Goal: Task Accomplishment & Management: Manage account settings

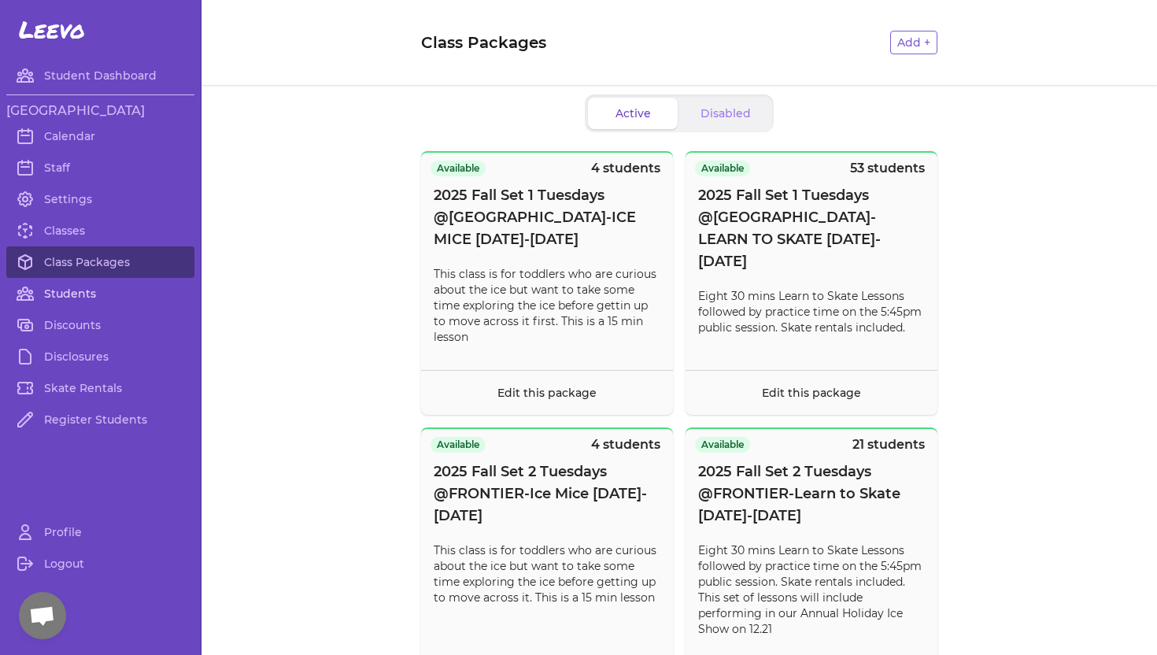
scroll to position [978, 0]
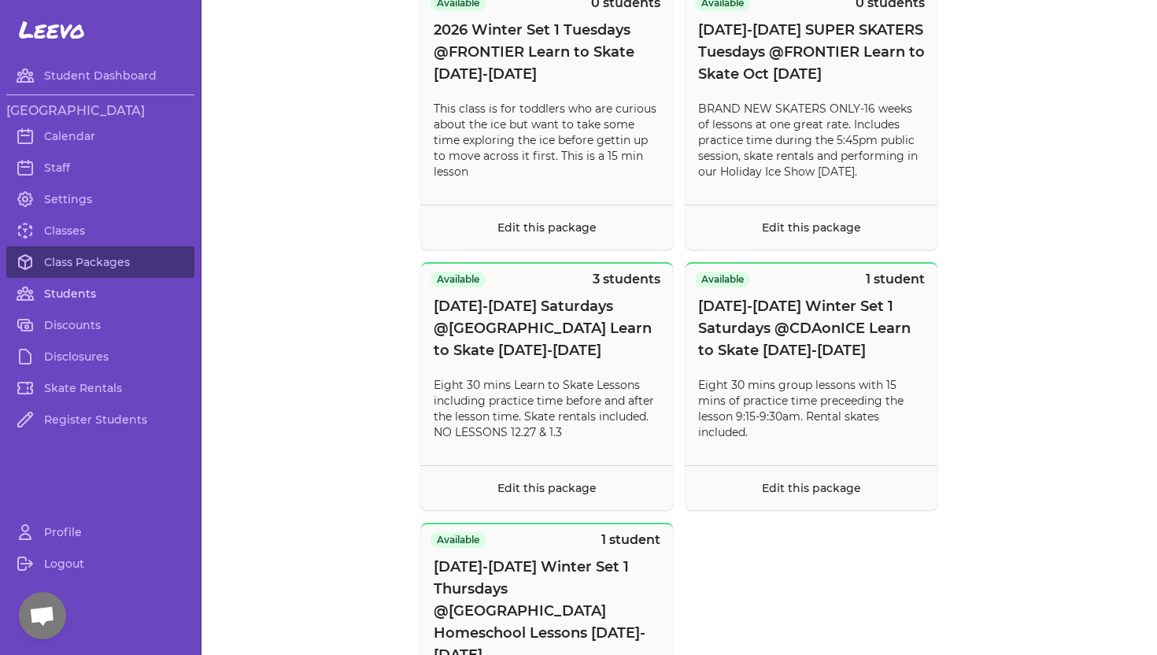
click at [81, 292] on link "Students" at bounding box center [100, 293] width 188 height 31
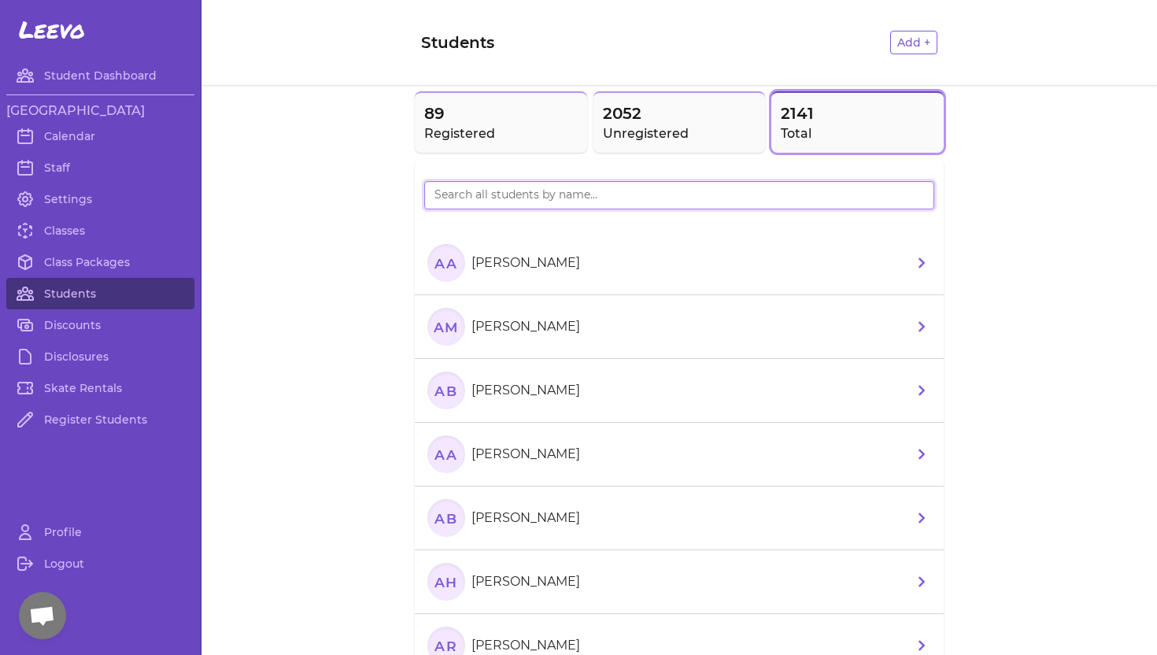
click at [469, 193] on input "search" at bounding box center [679, 195] width 510 height 28
type input "Robu"
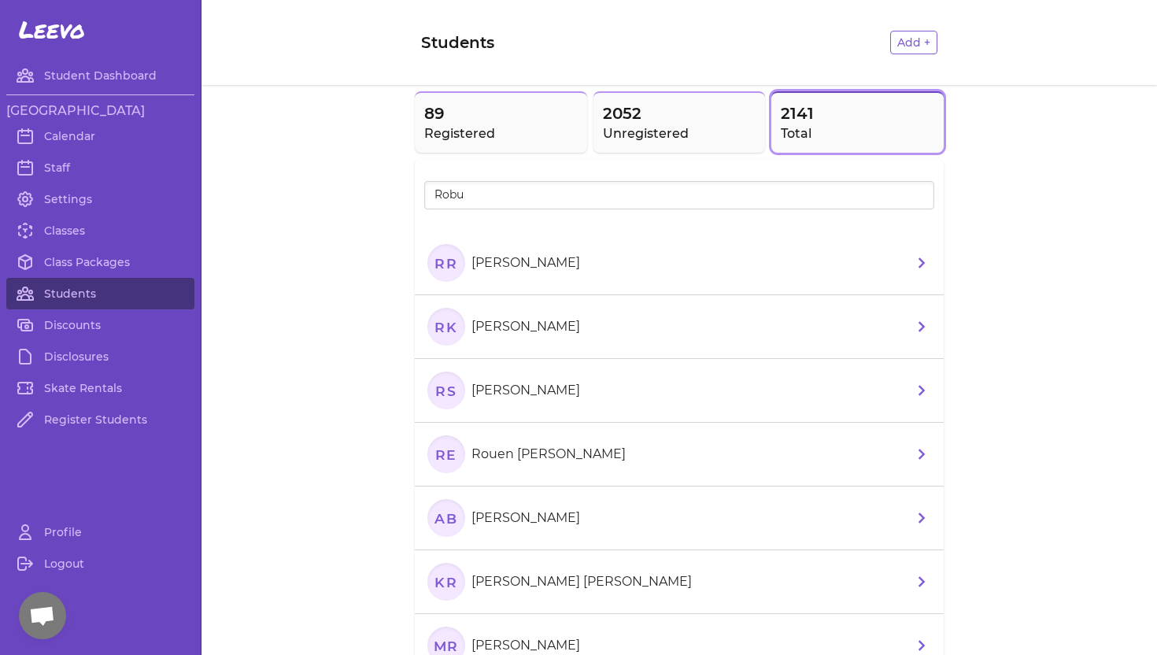
click at [492, 259] on p "[PERSON_NAME]" at bounding box center [525, 262] width 109 height 19
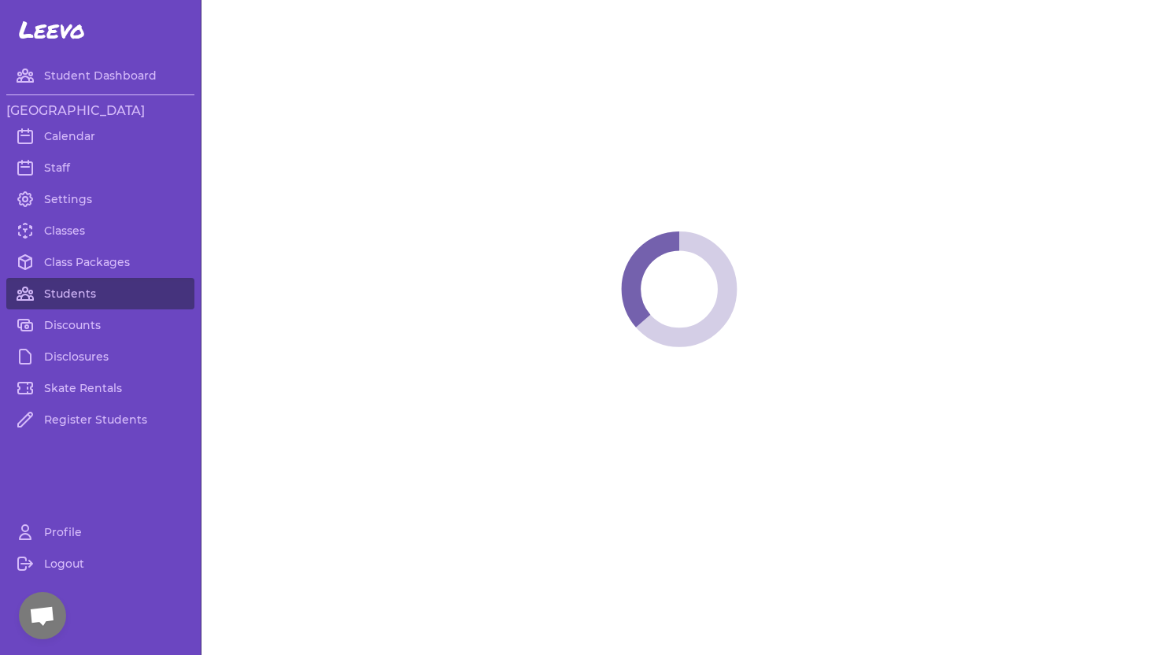
select select "ID"
select select "youth_figure"
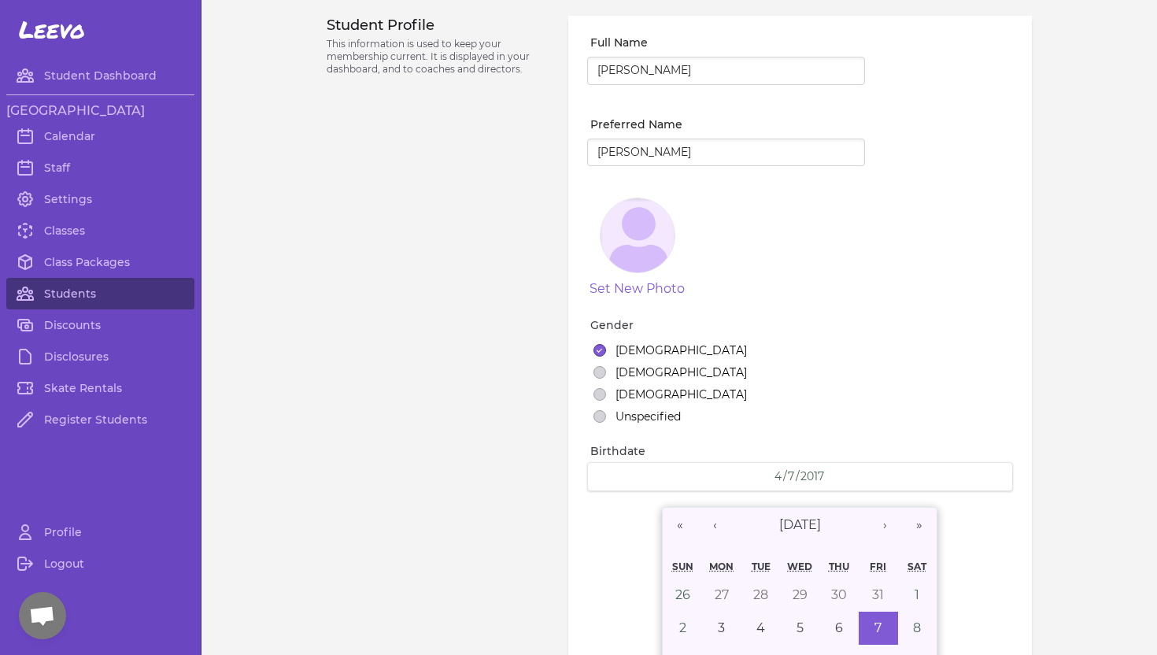
select select "3"
click at [71, 235] on link "Classes" at bounding box center [100, 230] width 188 height 31
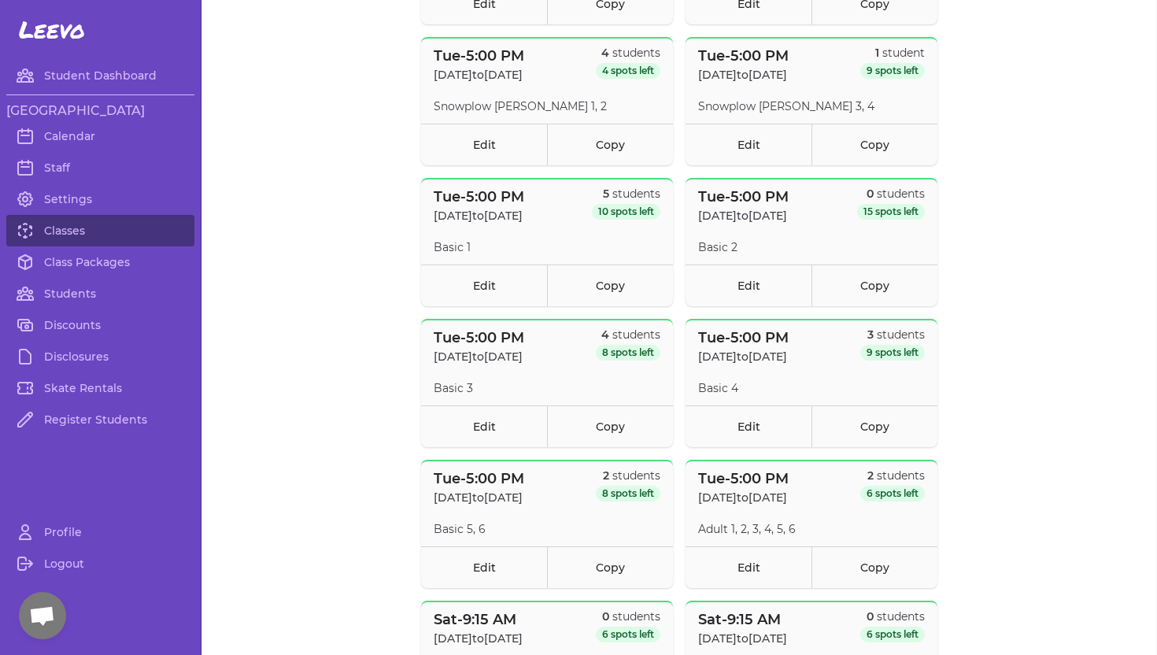
scroll to position [1513, 0]
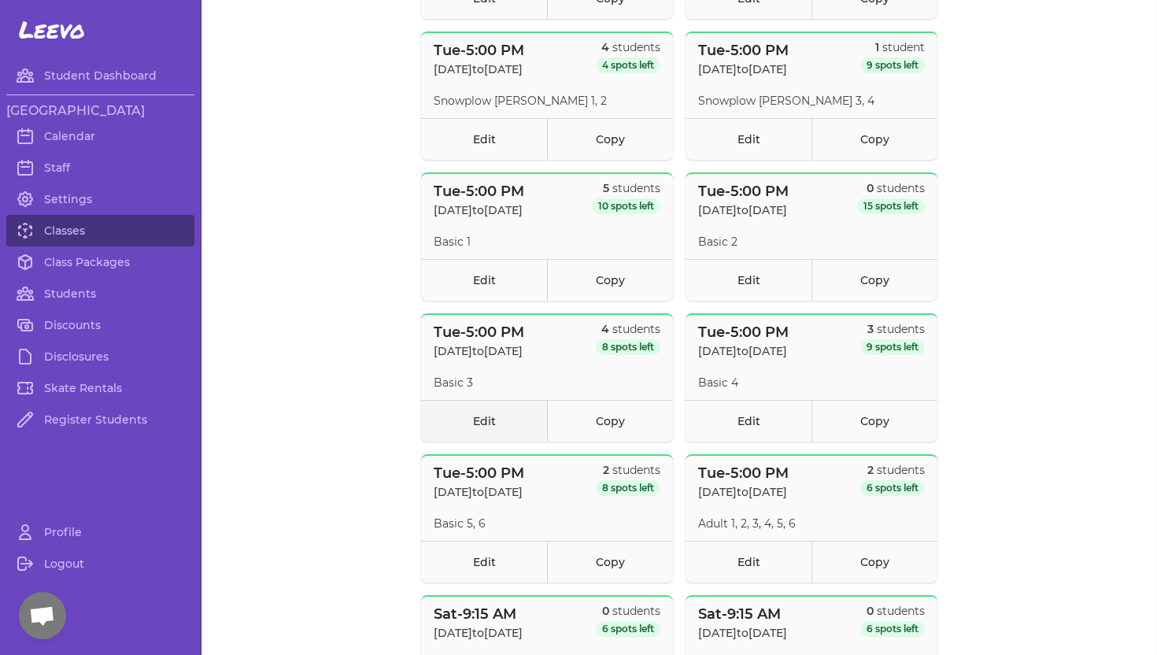
click at [485, 427] on link "Edit" at bounding box center [484, 421] width 126 height 42
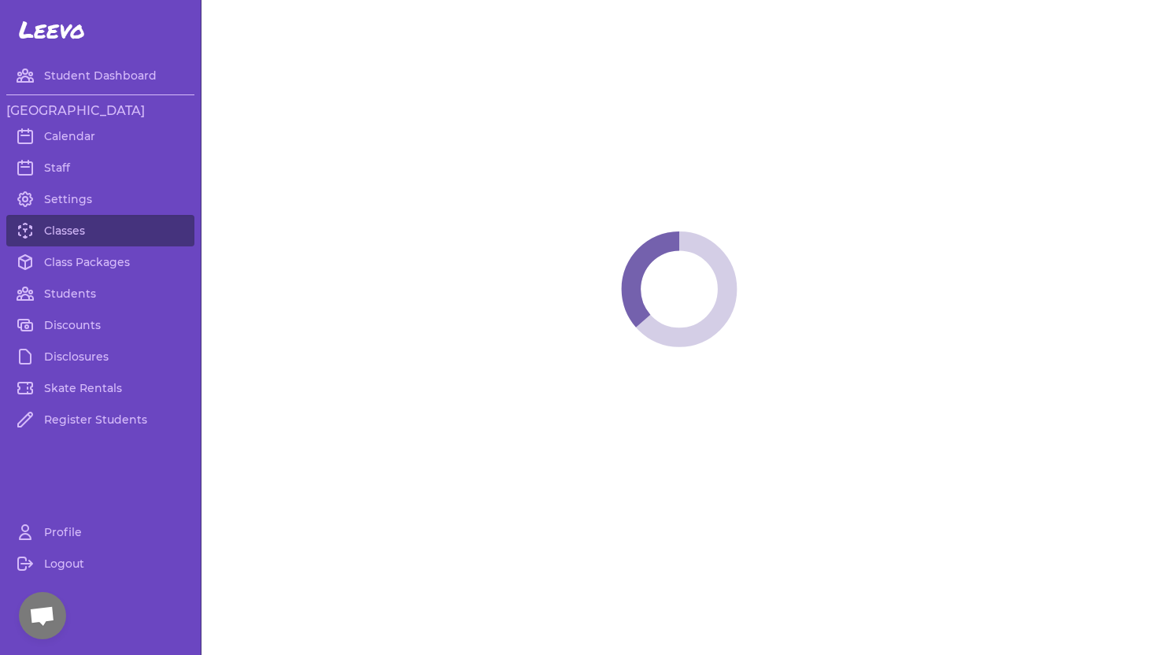
select select "2"
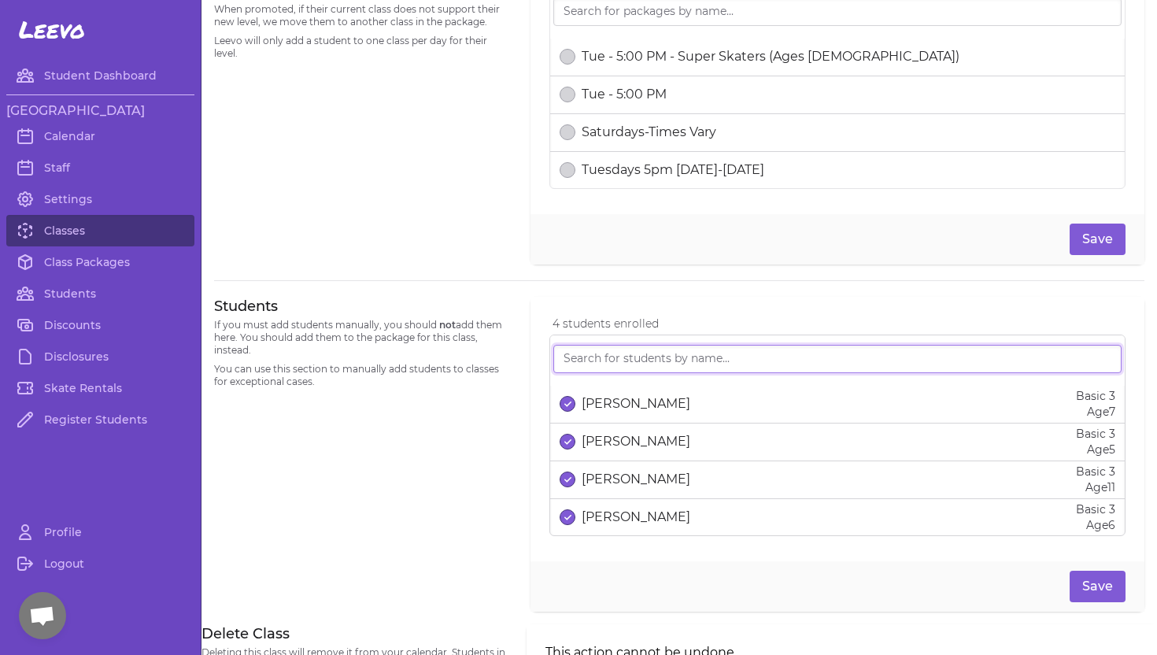
click at [584, 359] on input "search" at bounding box center [837, 359] width 568 height 28
type input "rache"
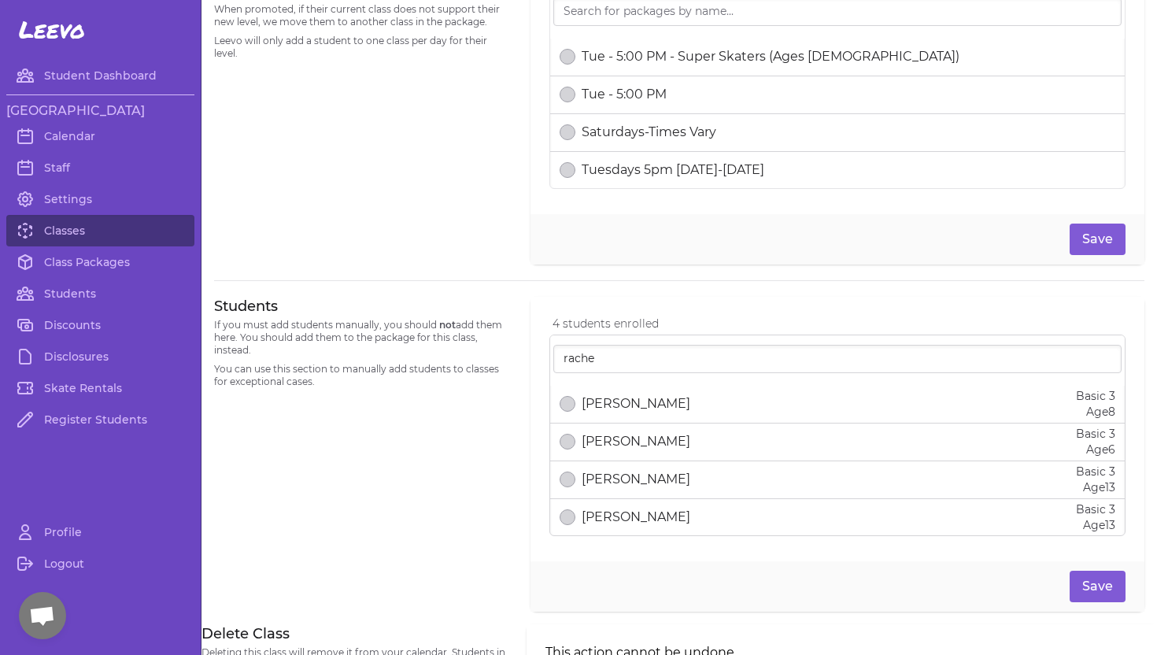
click at [610, 403] on p "[PERSON_NAME]" at bounding box center [635, 403] width 109 height 19
click at [1095, 240] on button "Save" at bounding box center [1097, 238] width 56 height 31
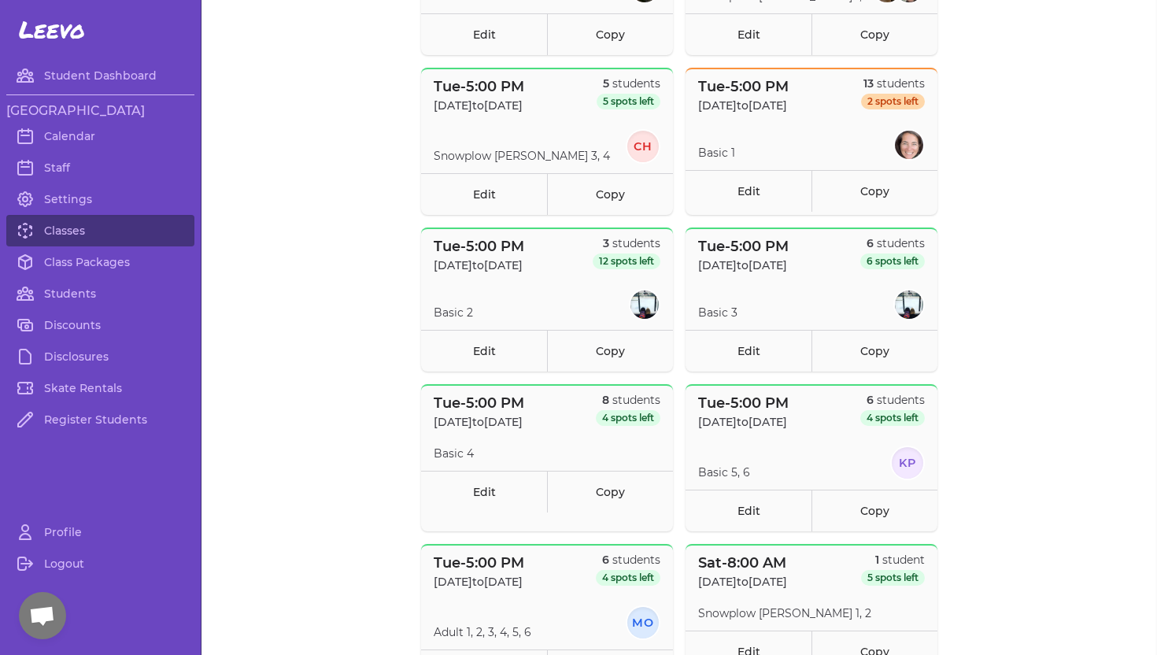
scroll to position [329, 0]
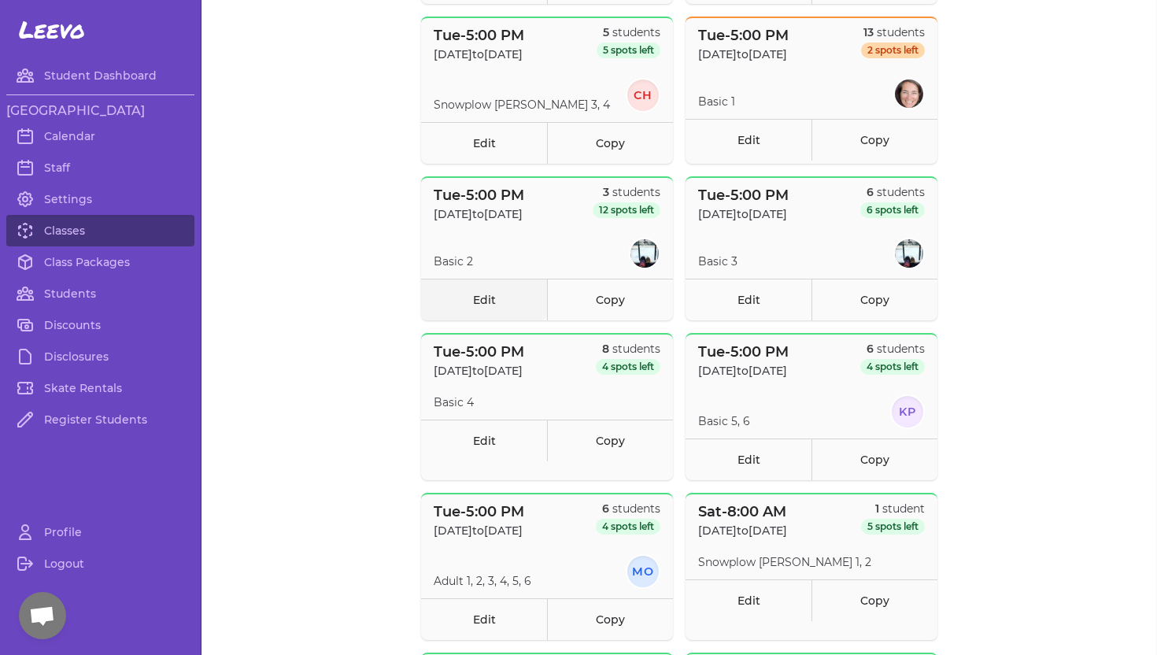
click at [471, 300] on link "Edit" at bounding box center [484, 300] width 126 height 42
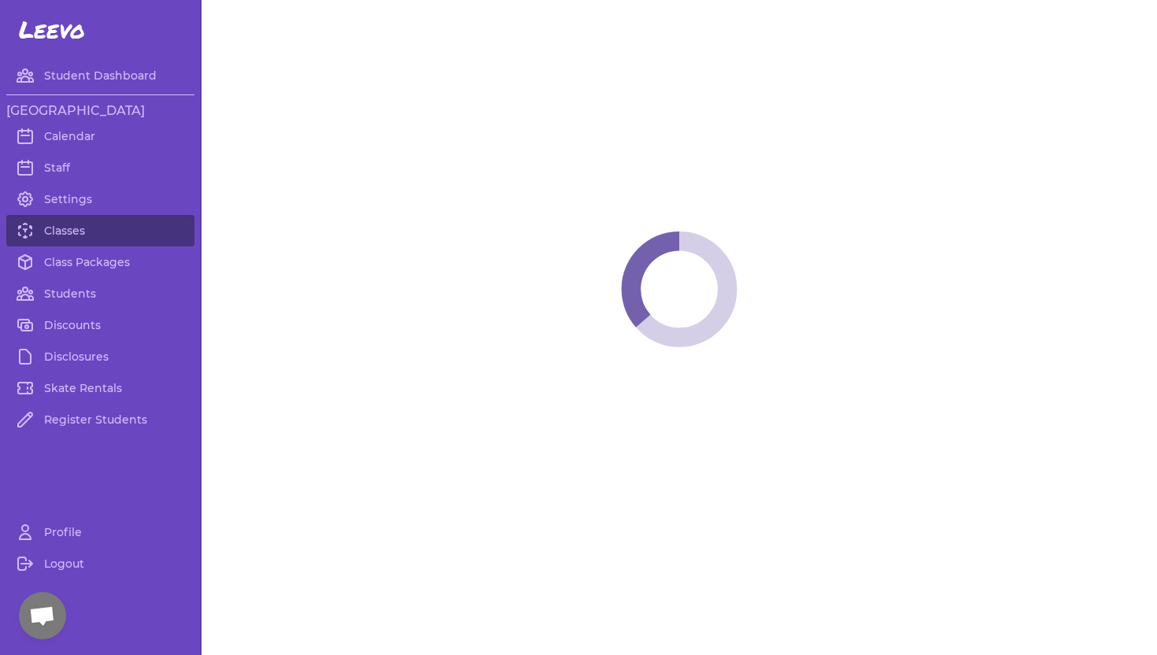
select select "2"
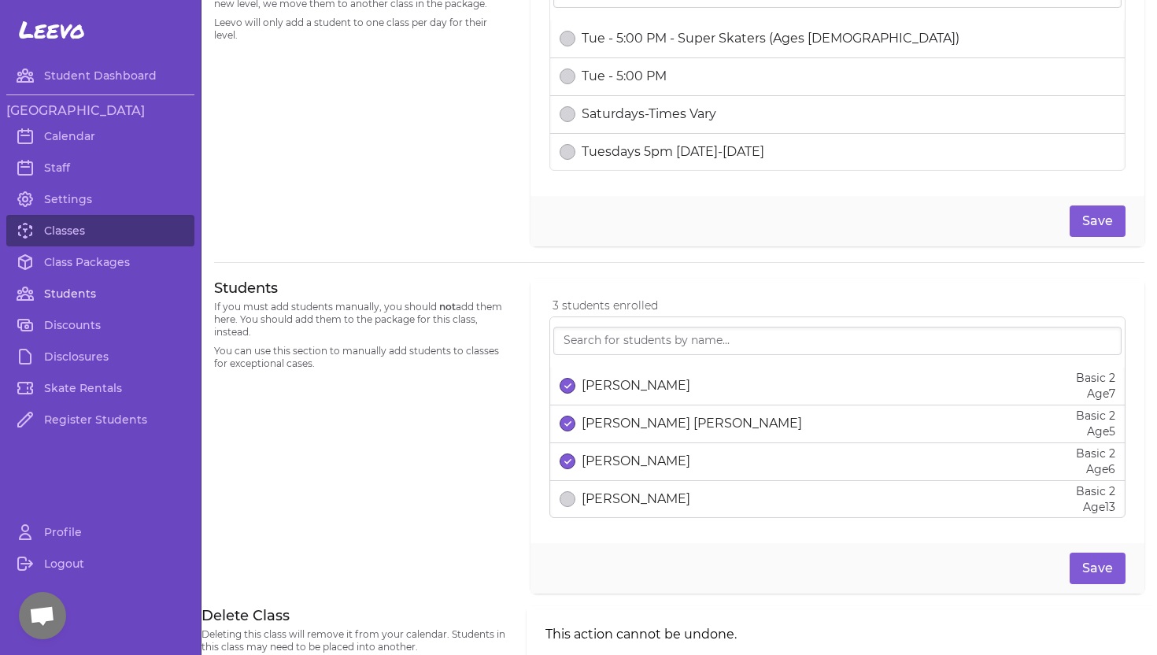
click at [60, 296] on link "Students" at bounding box center [100, 293] width 188 height 31
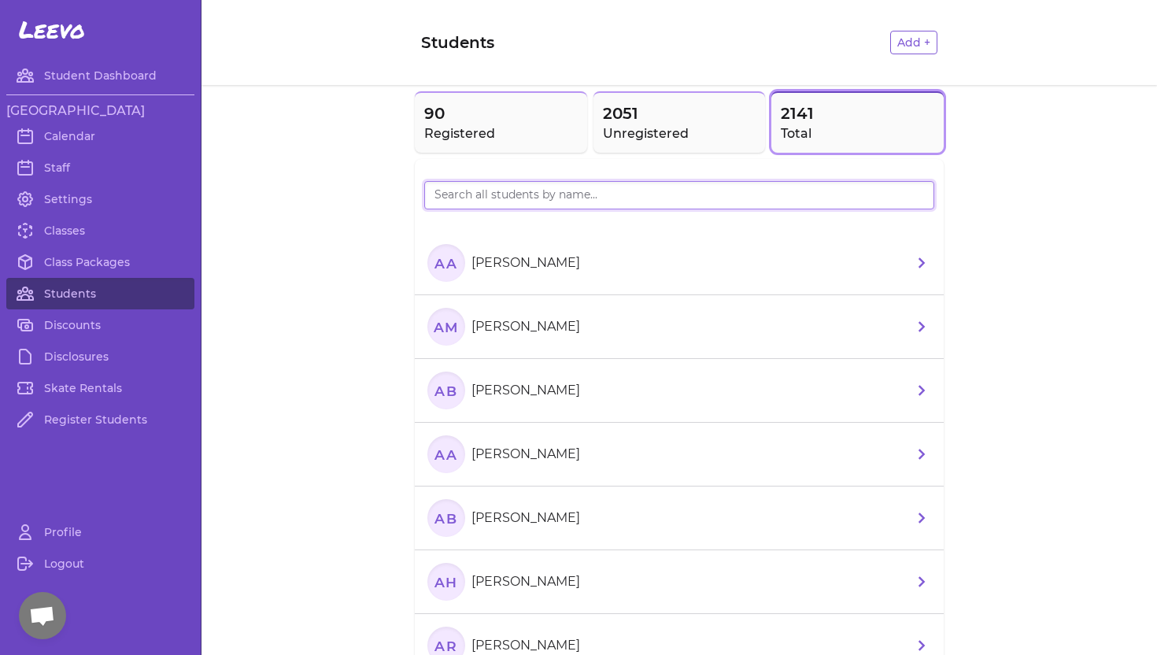
click at [507, 195] on input "search" at bounding box center [679, 195] width 510 height 28
type input "[PERSON_NAME]"
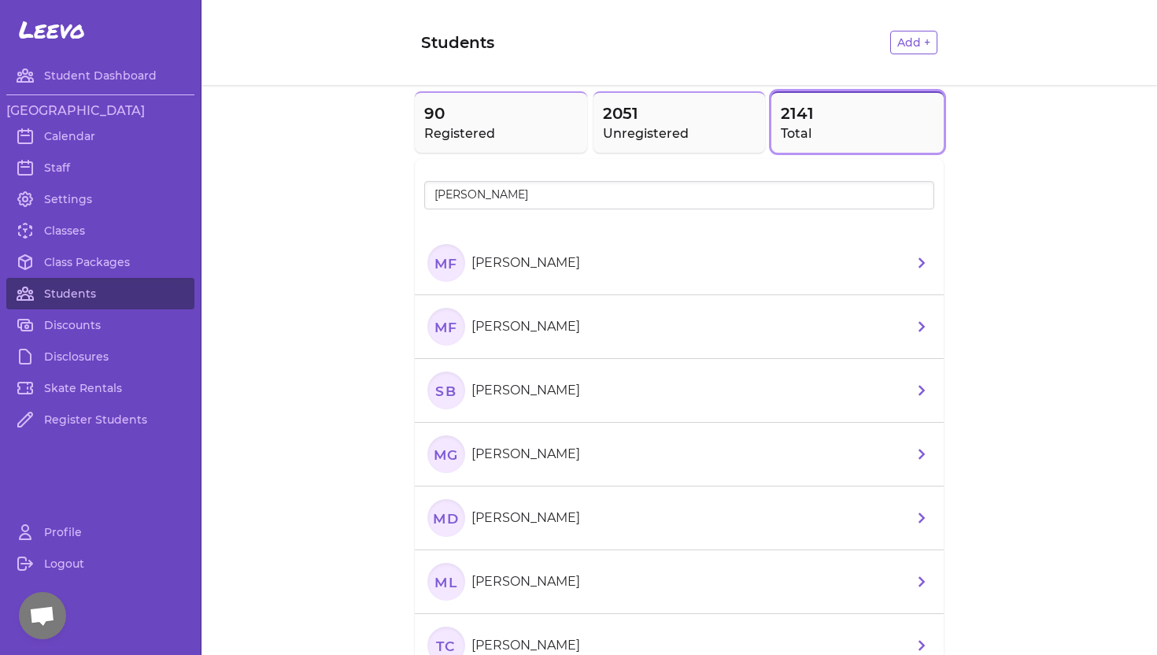
click at [494, 260] on p "[PERSON_NAME]" at bounding box center [525, 262] width 109 height 19
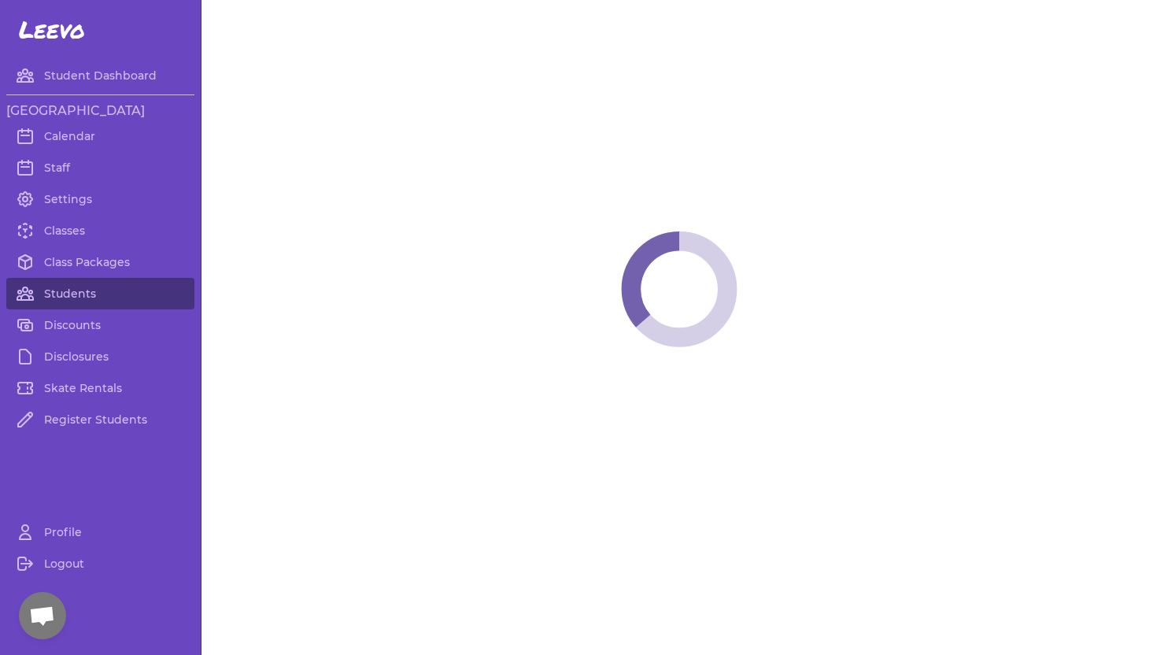
select select "ID"
select select "youth_figure"
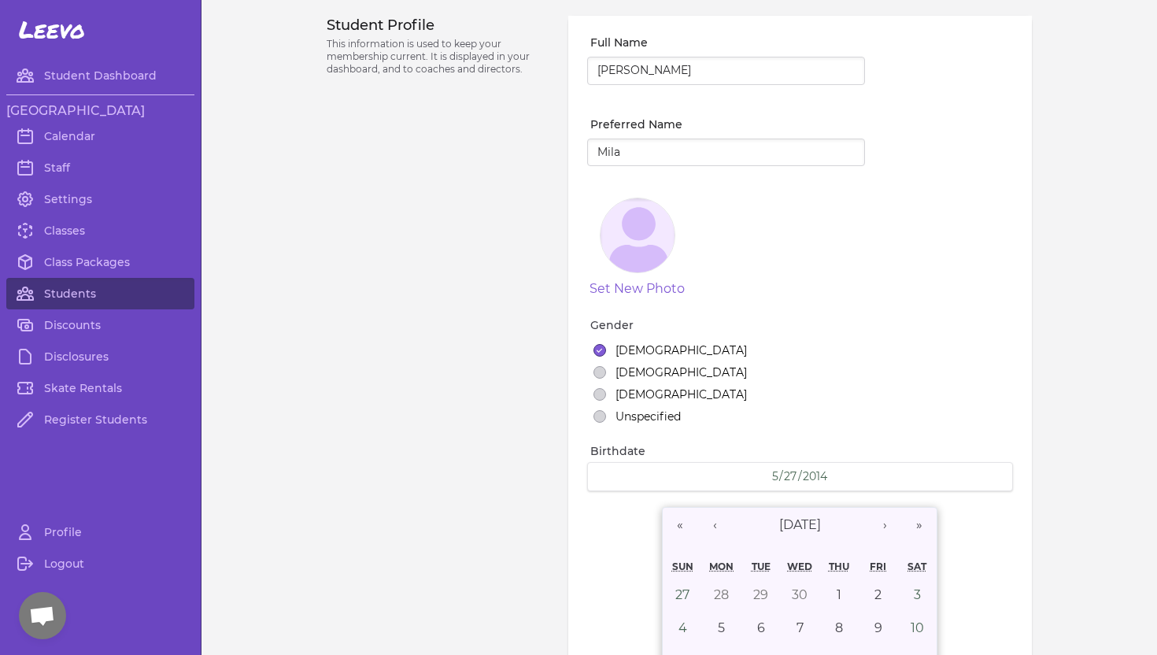
select select "3"
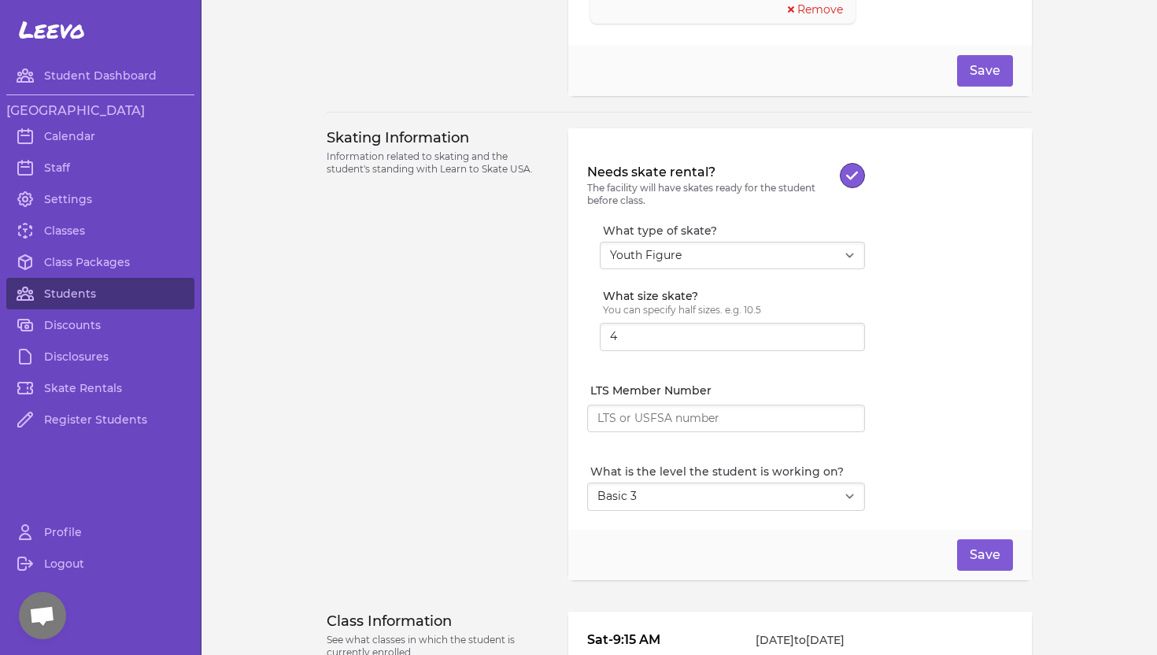
scroll to position [1401, 0]
